Goal: Transaction & Acquisition: Subscribe to service/newsletter

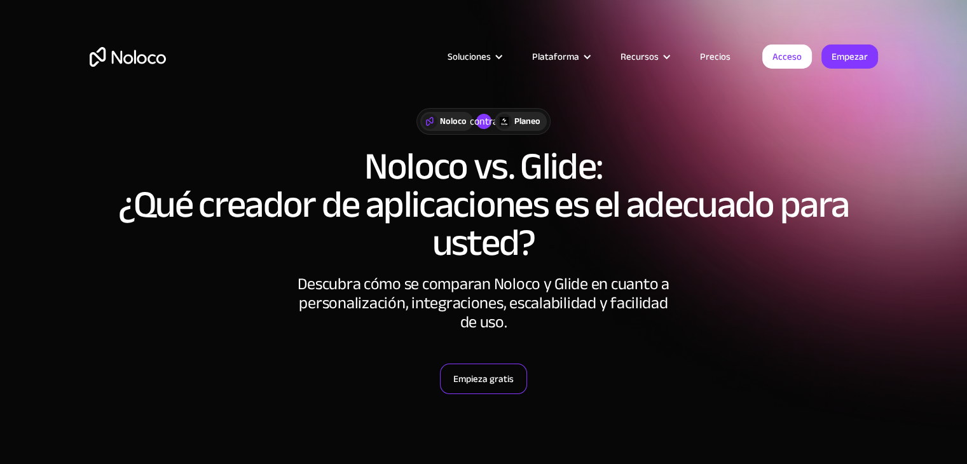
click at [493, 390] on link "Empieza gratis" at bounding box center [483, 379] width 87 height 31
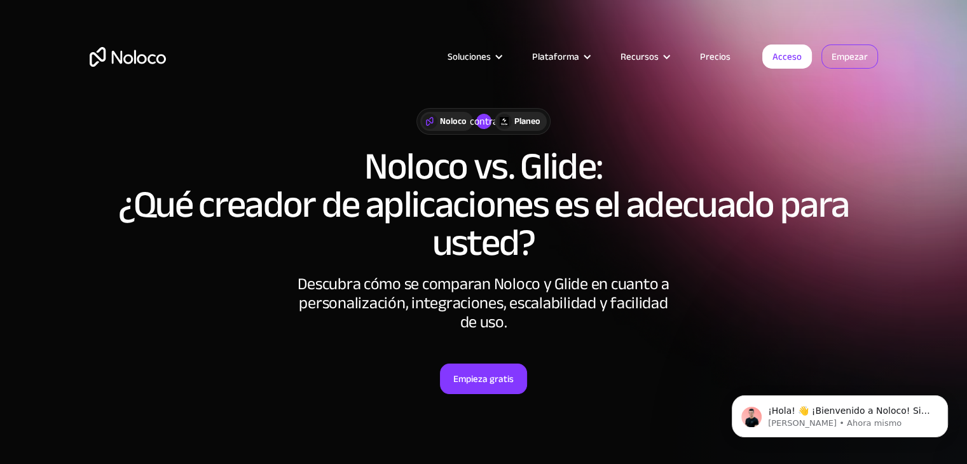
click at [862, 57] on font "Empezar" at bounding box center [849, 57] width 36 height 18
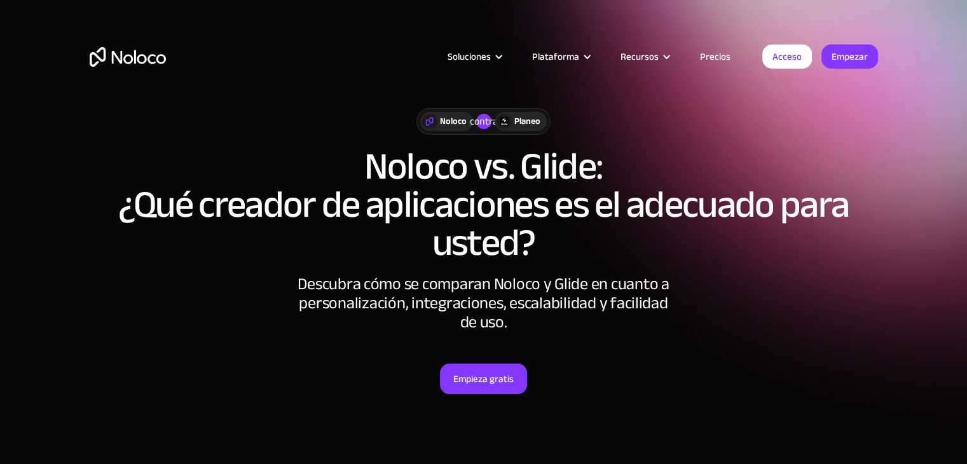
click at [724, 56] on font "Precios" at bounding box center [715, 57] width 31 height 18
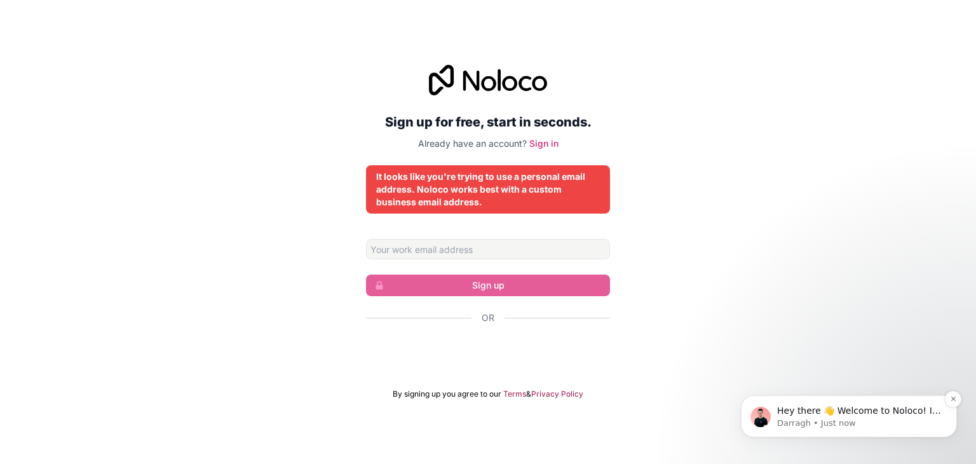
click at [830, 418] on p "Darragh • Just now" at bounding box center [859, 423] width 164 height 11
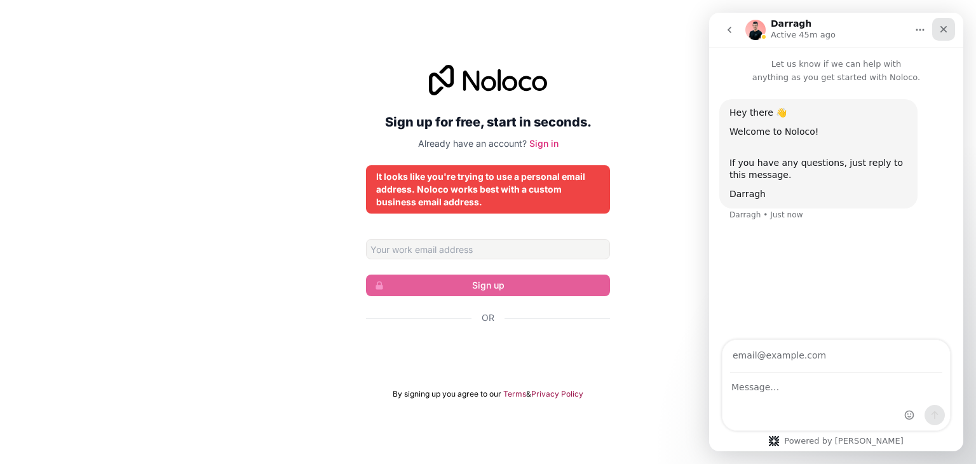
click at [941, 34] on icon "Close" at bounding box center [944, 29] width 10 height 10
